Goal: Task Accomplishment & Management: Manage account settings

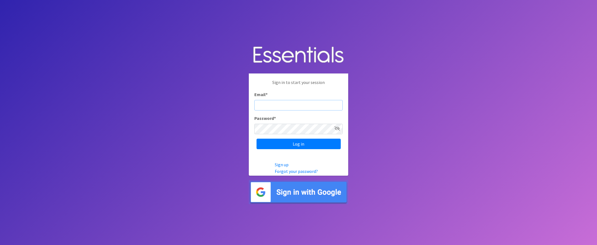
type input "[EMAIL_ADDRESS][DOMAIN_NAME]"
click at [296, 142] on input "Log in" at bounding box center [298, 144] width 84 height 10
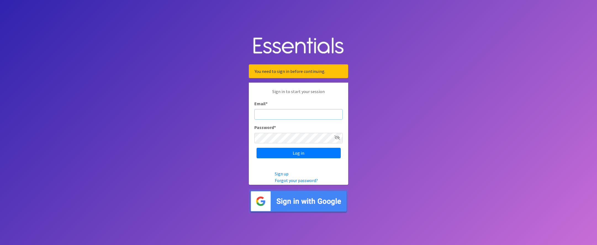
type input "[EMAIL_ADDRESS][DOMAIN_NAME]"
click at [302, 154] on input "Log in" at bounding box center [298, 153] width 84 height 10
click at [368, 168] on body "You need to sign in before continuing. Sign in to start your session Email * Pa…" at bounding box center [298, 122] width 597 height 245
click at [284, 116] on input "Email *" at bounding box center [298, 114] width 88 height 10
type input "ldavis@daytonlife.org"
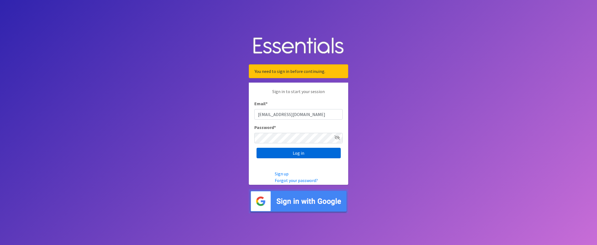
click at [304, 155] on input "Log in" at bounding box center [298, 153] width 84 height 10
drag, startPoint x: 301, startPoint y: 113, endPoint x: 241, endPoint y: 117, distance: 60.1
click at [241, 117] on body "Invalid Email or password. Sign in to start your session Email * ldavis@daytonl…" at bounding box center [298, 122] width 597 height 245
drag, startPoint x: 298, startPoint y: 113, endPoint x: 253, endPoint y: 115, distance: 45.0
click at [253, 115] on div "Sign in to start your session Email * ldavis@daytonlife.org Password * Log in" at bounding box center [298, 123] width 99 height 81
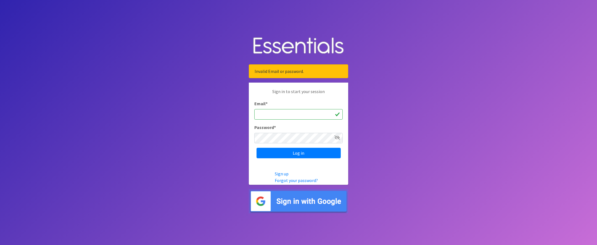
click at [372, 129] on body "Invalid Email or password. Sign in to start your session Email * Password * Log…" at bounding box center [298, 122] width 597 height 245
click at [282, 115] on input "Email *" at bounding box center [298, 114] width 88 height 10
type input "lmakhmudova@daytonlife.org"
click at [298, 153] on input "Log in" at bounding box center [298, 153] width 84 height 10
click at [381, 168] on body "You need to sign in before continuing. Sign in to start your session Email * Pa…" at bounding box center [298, 122] width 597 height 245
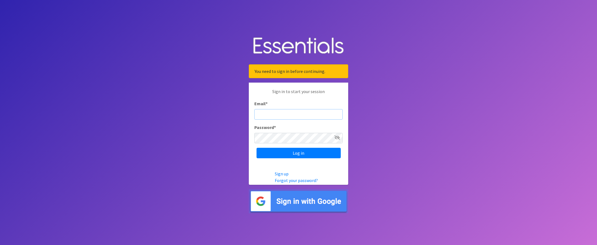
click at [290, 115] on input "Email *" at bounding box center [298, 114] width 88 height 10
type input "ldavis@babypantry.org"
click at [298, 153] on input "Log in" at bounding box center [298, 153] width 84 height 10
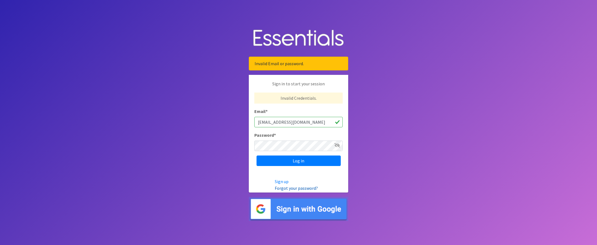
click at [300, 189] on link "Forgot your password?" at bounding box center [296, 188] width 43 height 6
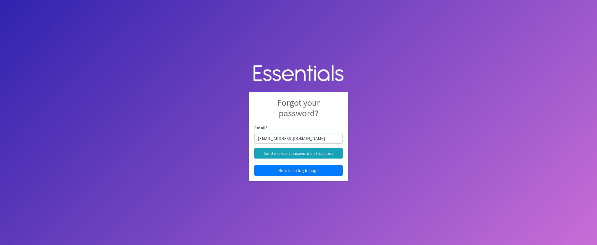
type input "ldavis@daytonlife.org"
click at [298, 153] on input "Send me reset password instructions" at bounding box center [298, 153] width 88 height 10
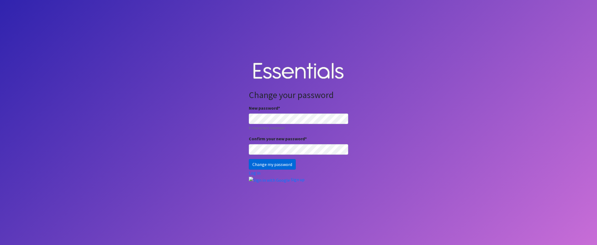
click at [285, 166] on input "Change my password" at bounding box center [272, 164] width 47 height 10
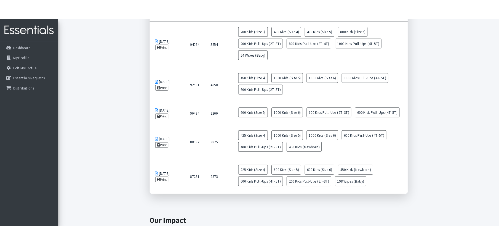
scroll to position [306, 0]
